Goal: Navigation & Orientation: Understand site structure

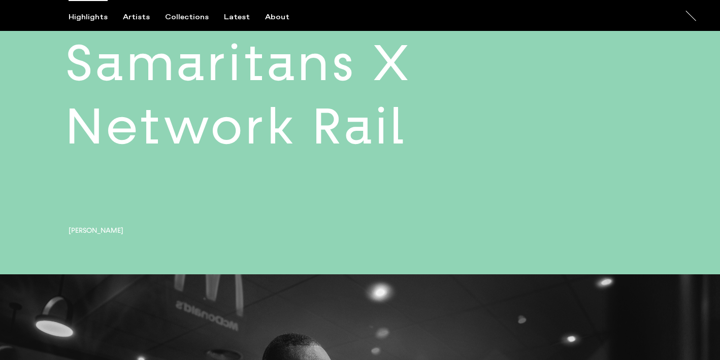
scroll to position [1197, 0]
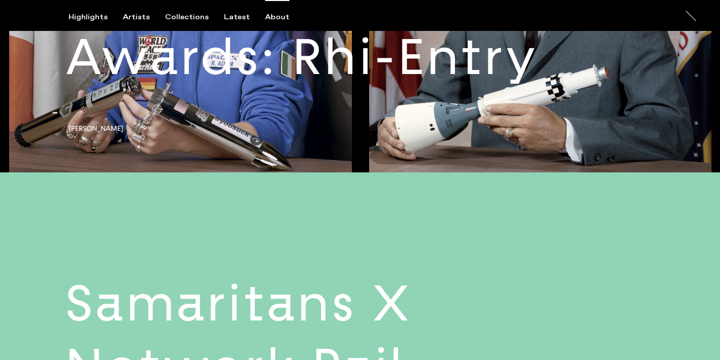
click at [274, 16] on div "About" at bounding box center [277, 17] width 24 height 9
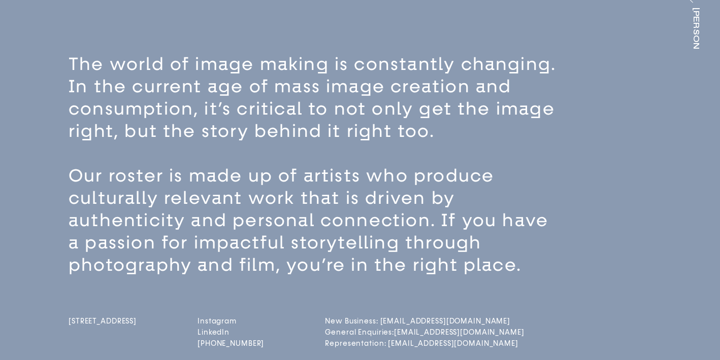
scroll to position [36, 0]
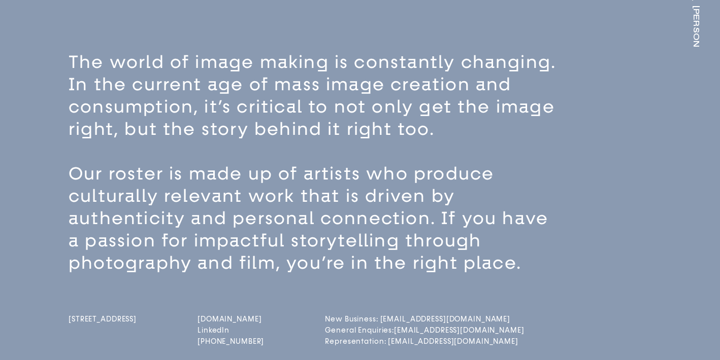
click at [232, 319] on link "[DOMAIN_NAME]" at bounding box center [230, 319] width 66 height 9
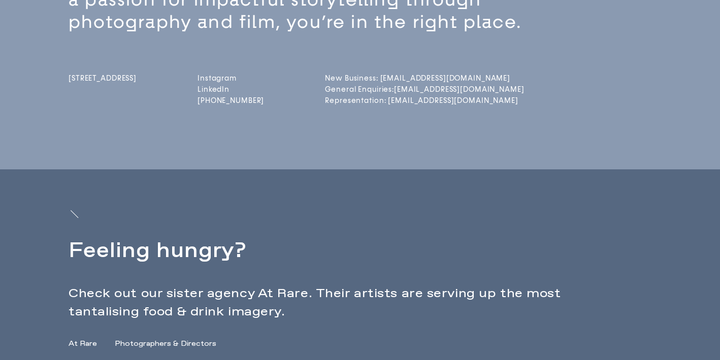
scroll to position [0, 0]
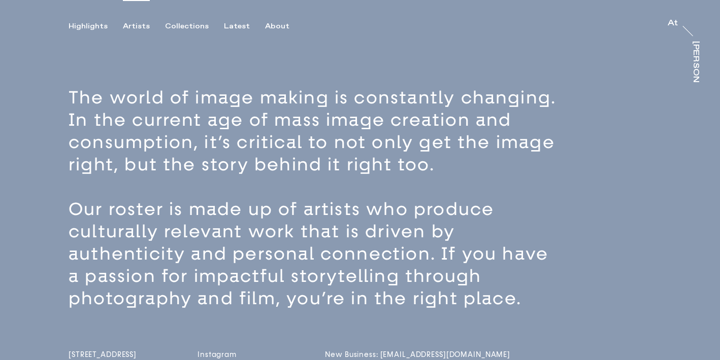
click at [137, 26] on div "Artists" at bounding box center [136, 26] width 27 height 9
